Goal: Find specific page/section: Find specific page/section

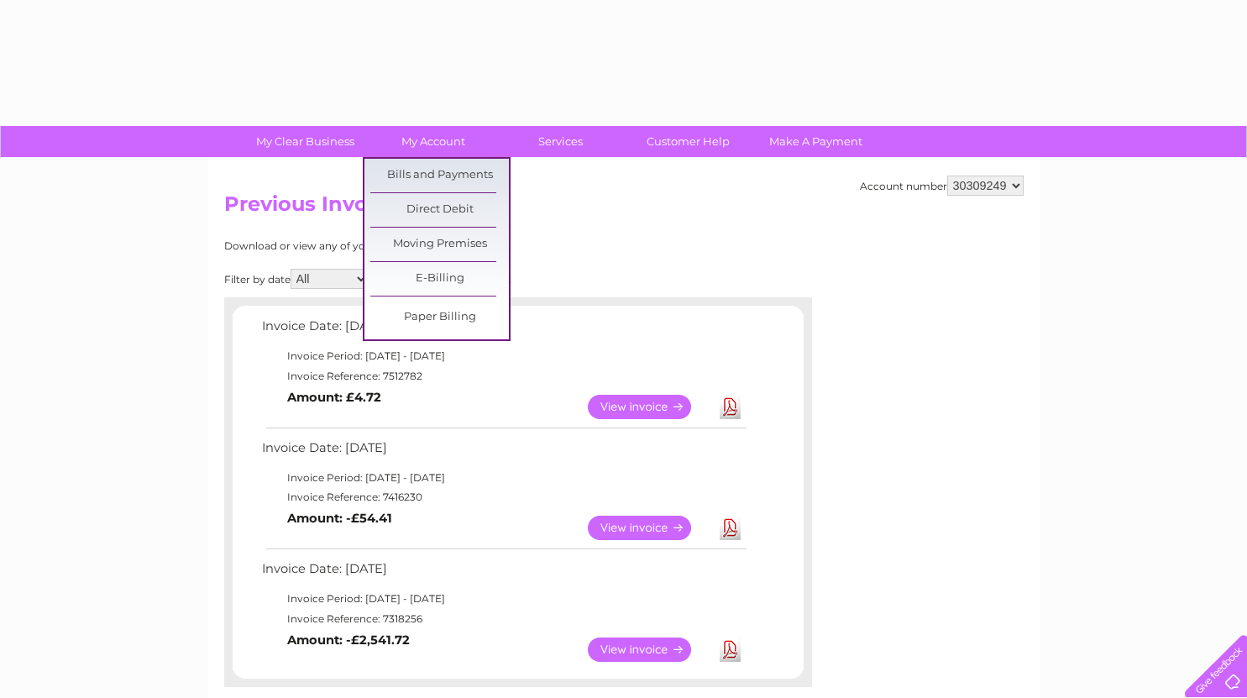
scroll to position [105, 0]
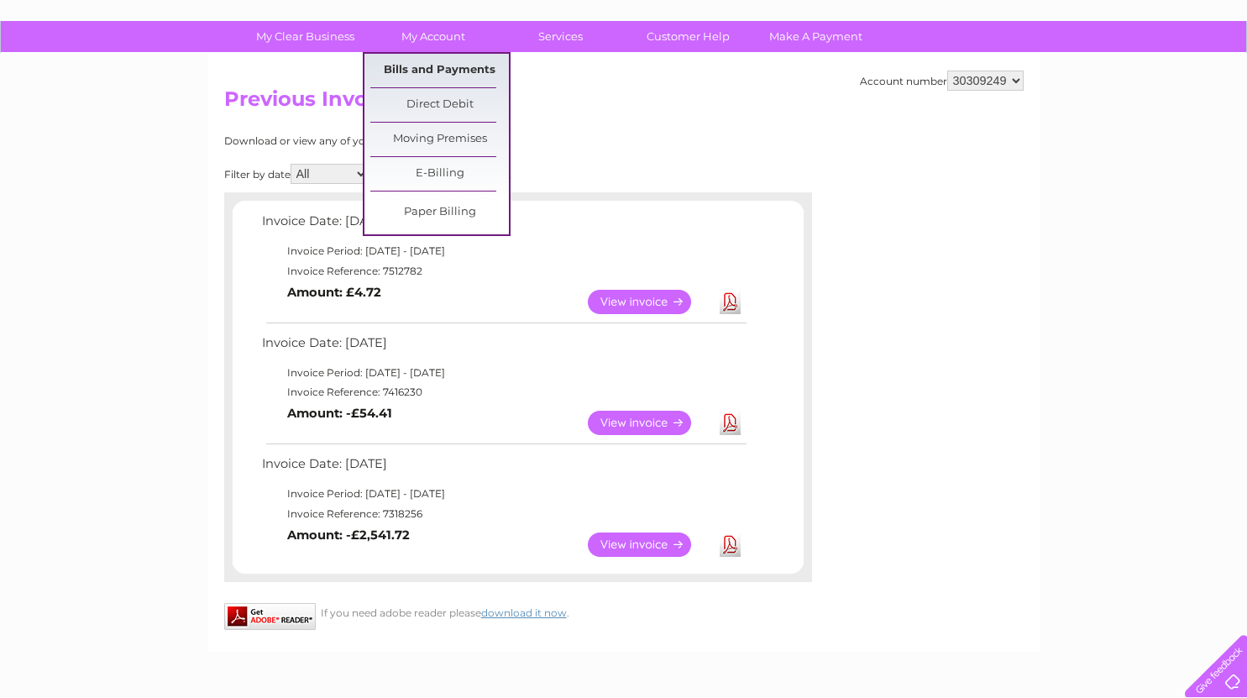
click at [418, 65] on link "Bills and Payments" at bounding box center [439, 71] width 139 height 34
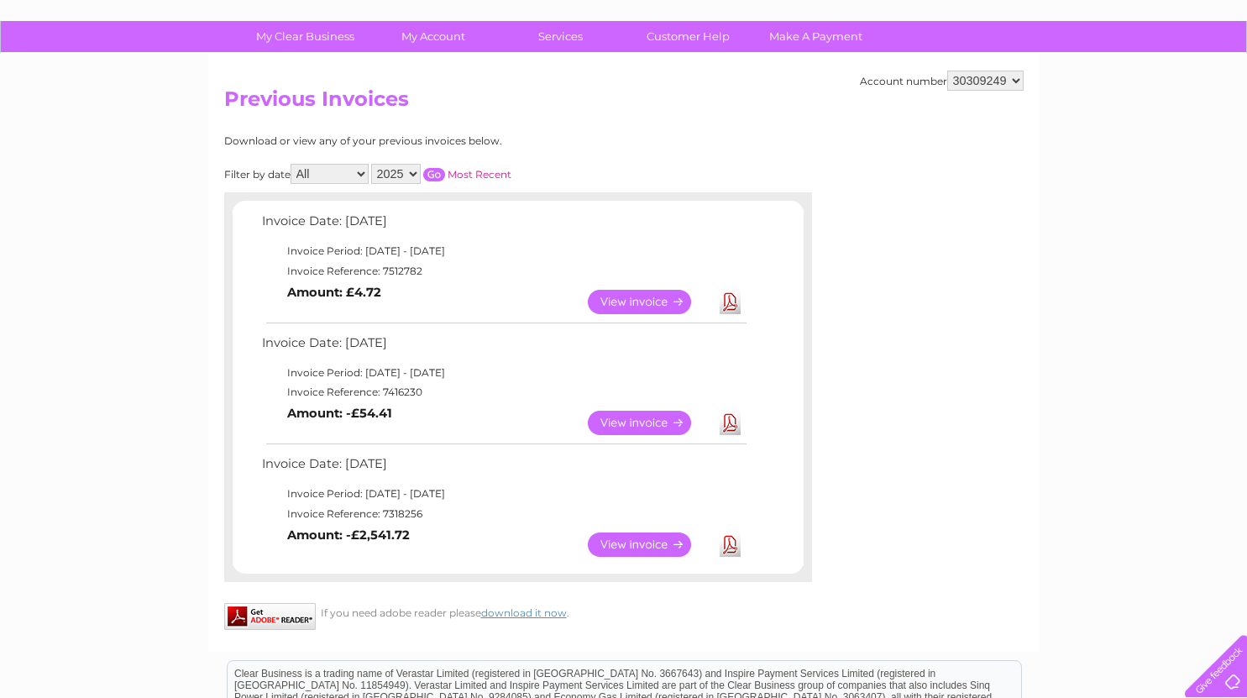
scroll to position [0, 0]
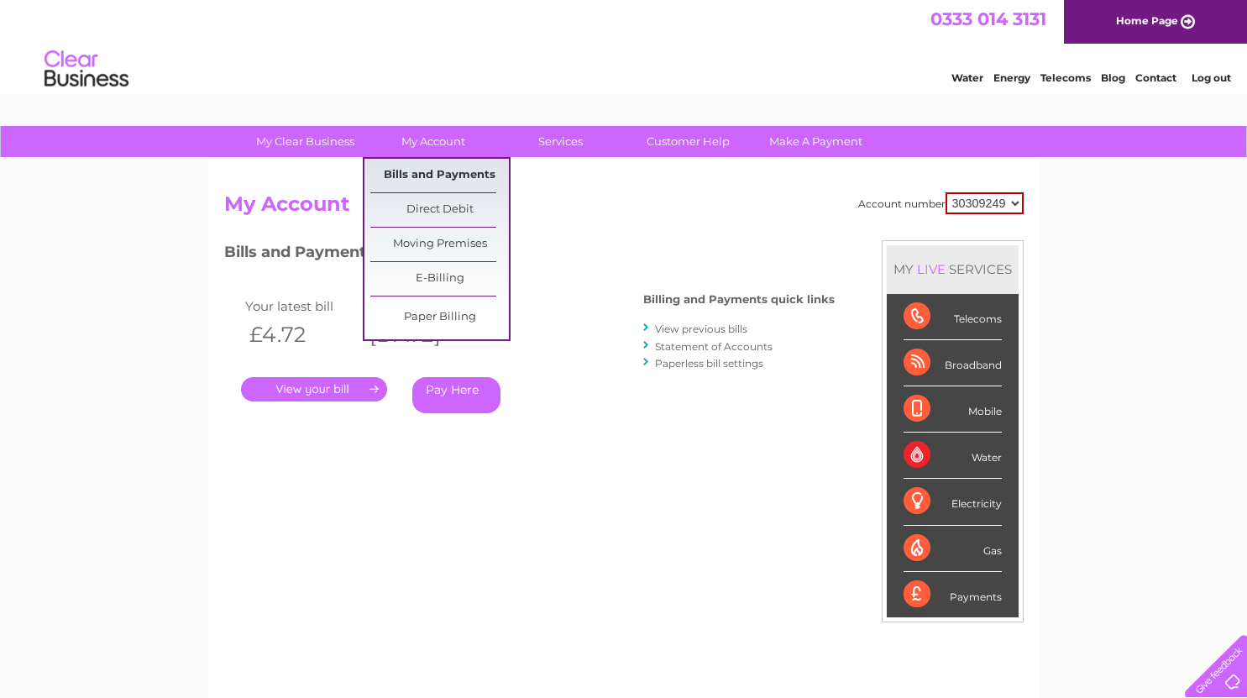
click at [448, 171] on link "Bills and Payments" at bounding box center [439, 176] width 139 height 34
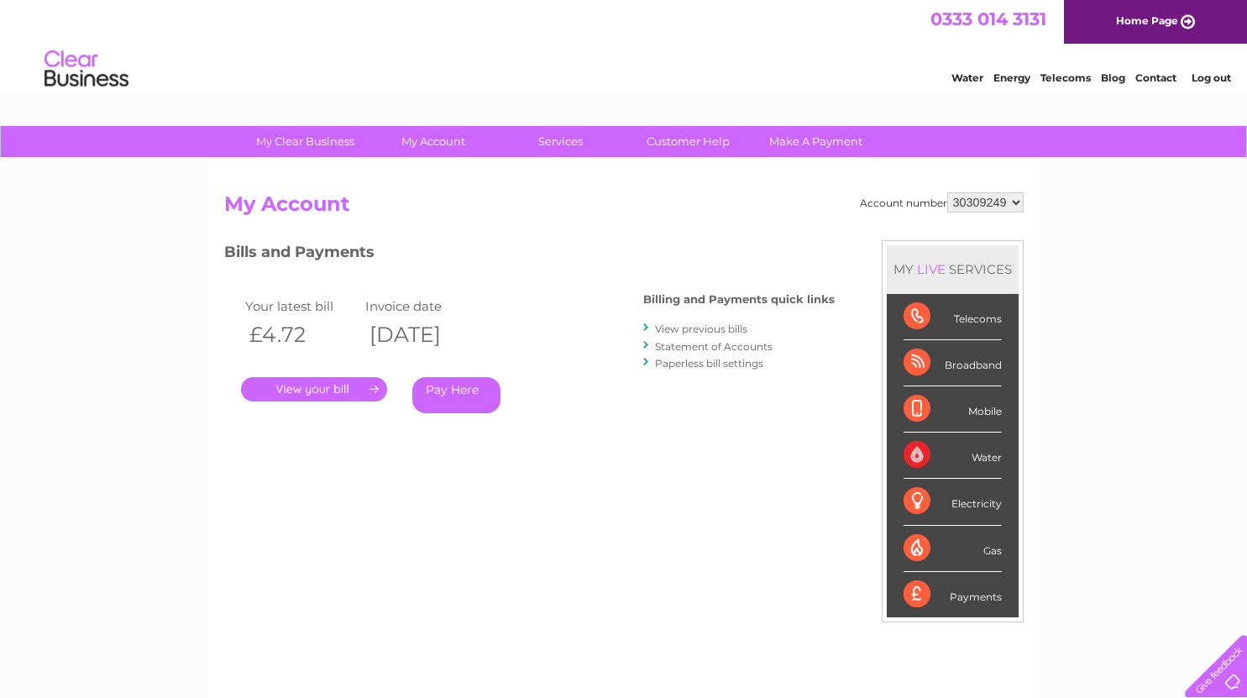
click at [388, 40] on div "0333 014 3131 Home Page" at bounding box center [623, 22] width 1247 height 44
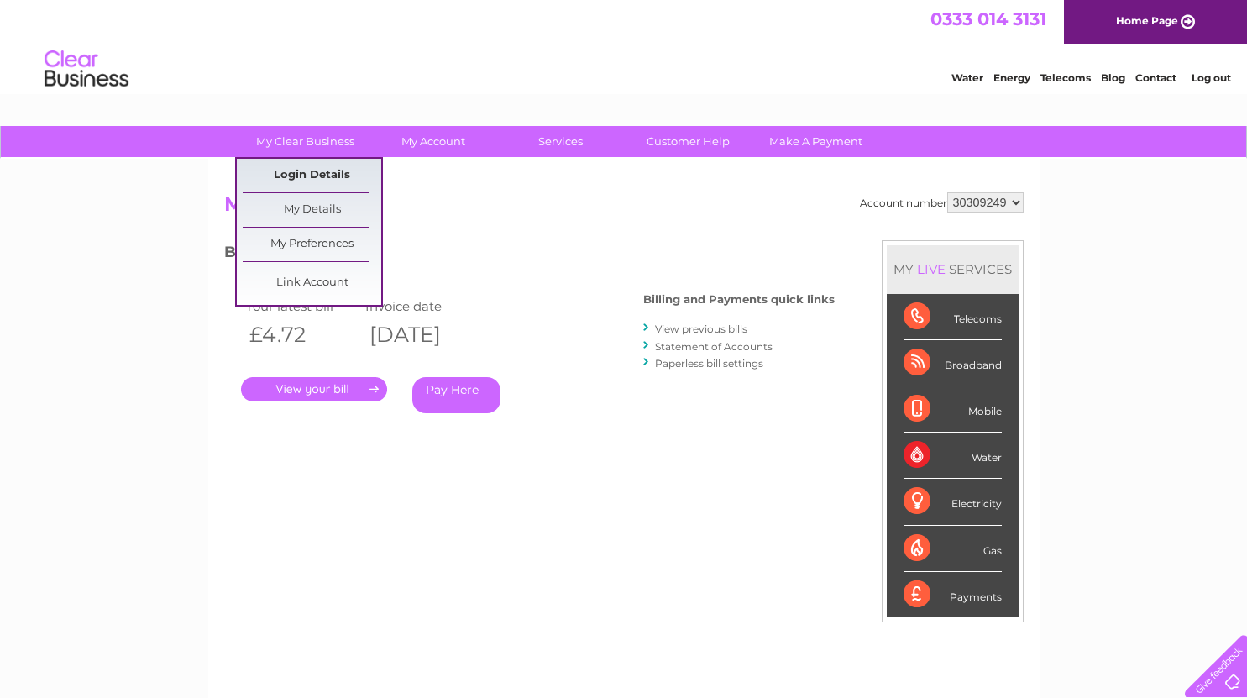
click at [297, 176] on link "Login Details" at bounding box center [312, 176] width 139 height 34
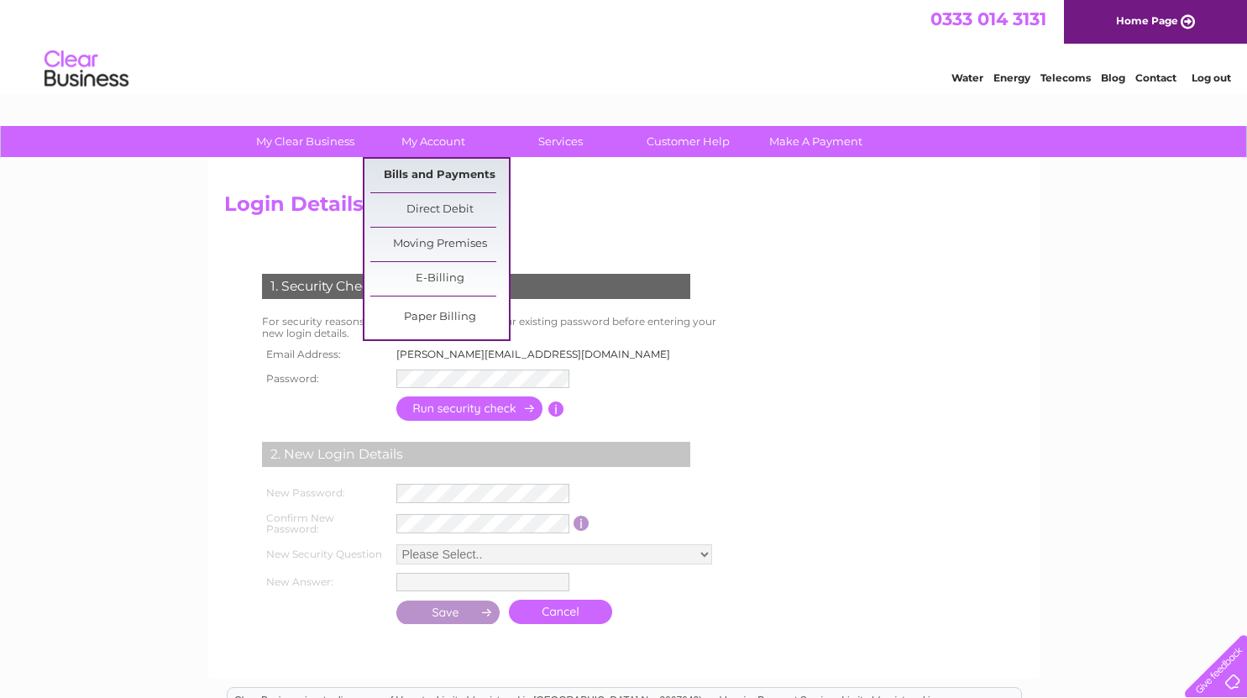
click at [429, 171] on link "Bills and Payments" at bounding box center [439, 176] width 139 height 34
